Goal: Register for event/course

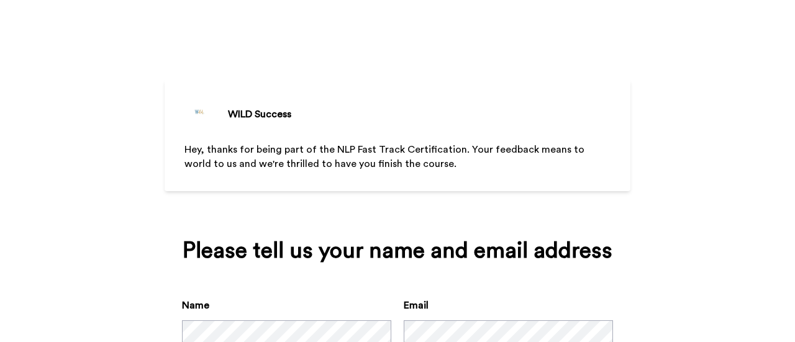
click at [478, 79] on div "WILD Success Hey, thanks for being part of the NLP Fast Track Certification. Yo…" at bounding box center [398, 217] width 466 height 435
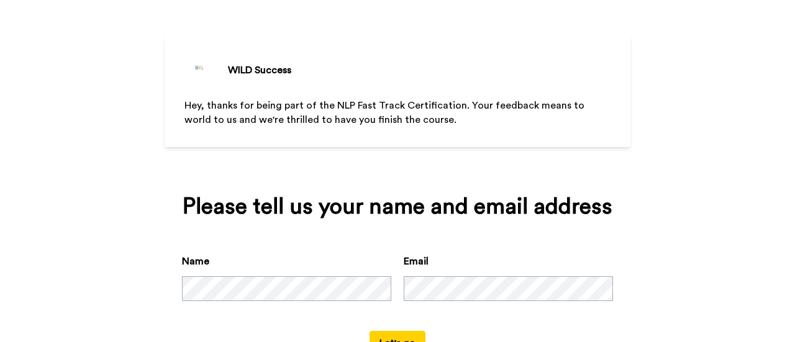
scroll to position [92, 0]
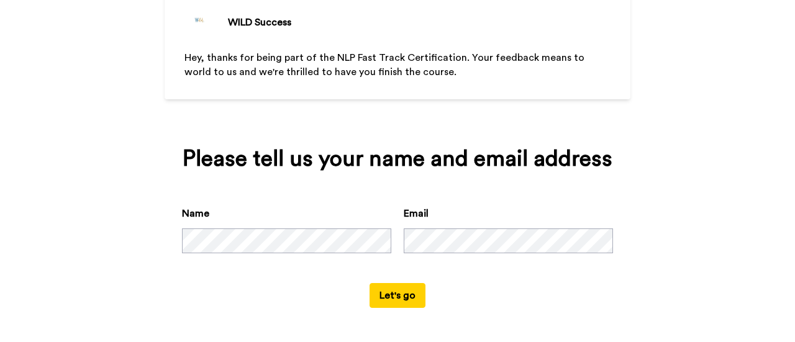
click at [404, 298] on button "Let's go" at bounding box center [398, 295] width 56 height 25
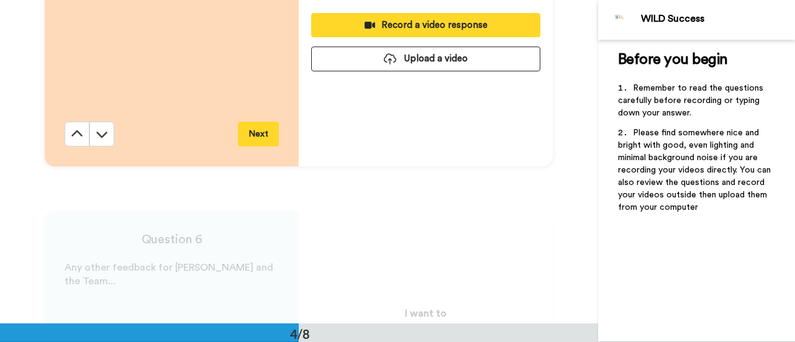
scroll to position [1119, 0]
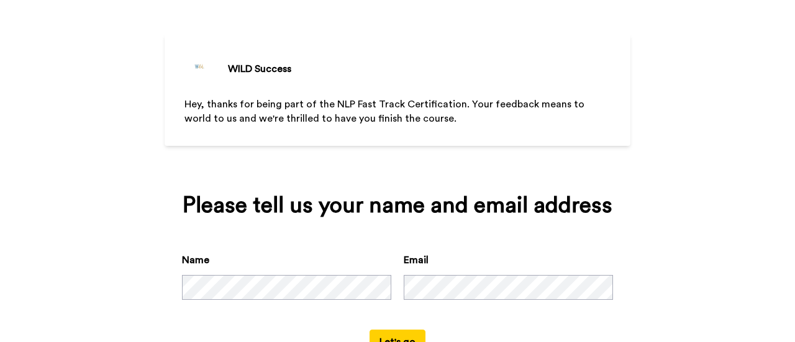
scroll to position [92, 0]
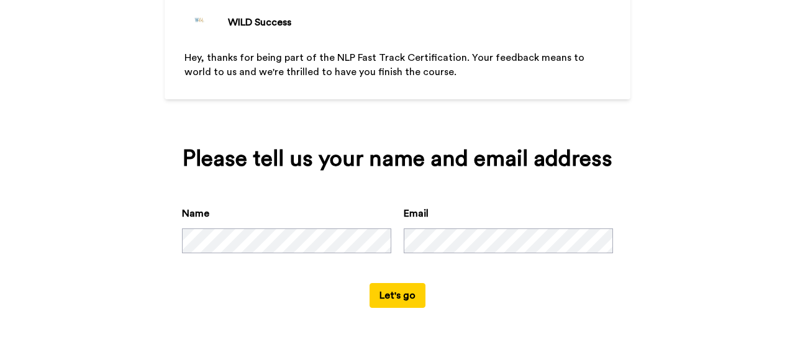
click at [374, 295] on button "Let's go" at bounding box center [398, 295] width 56 height 25
